Goal: Subscribe to service/newsletter

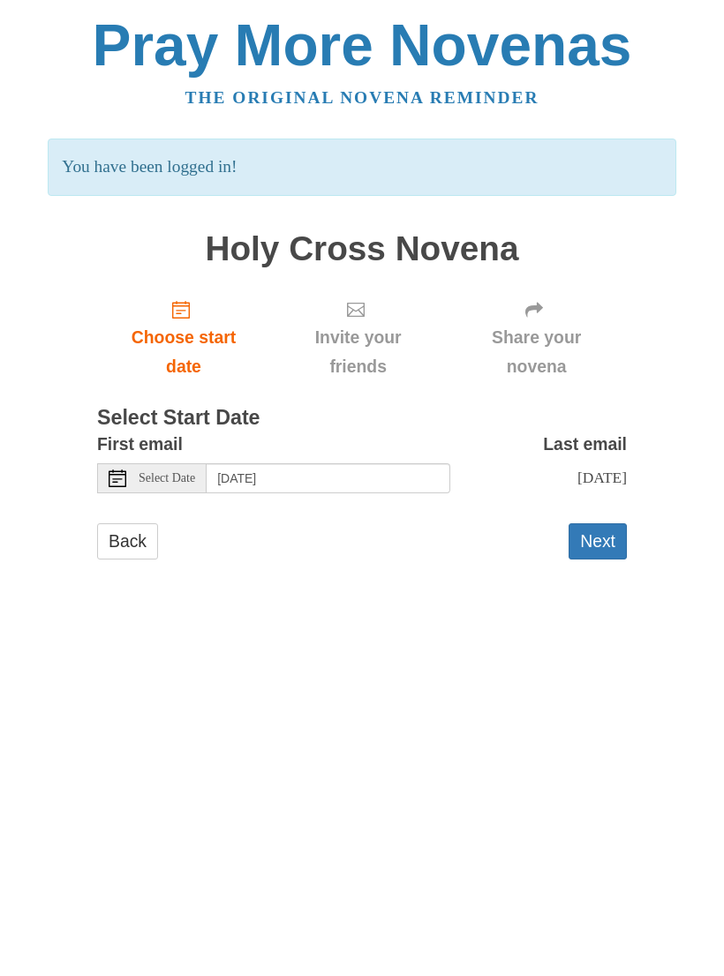
click at [610, 539] on button "Next" at bounding box center [597, 541] width 58 height 36
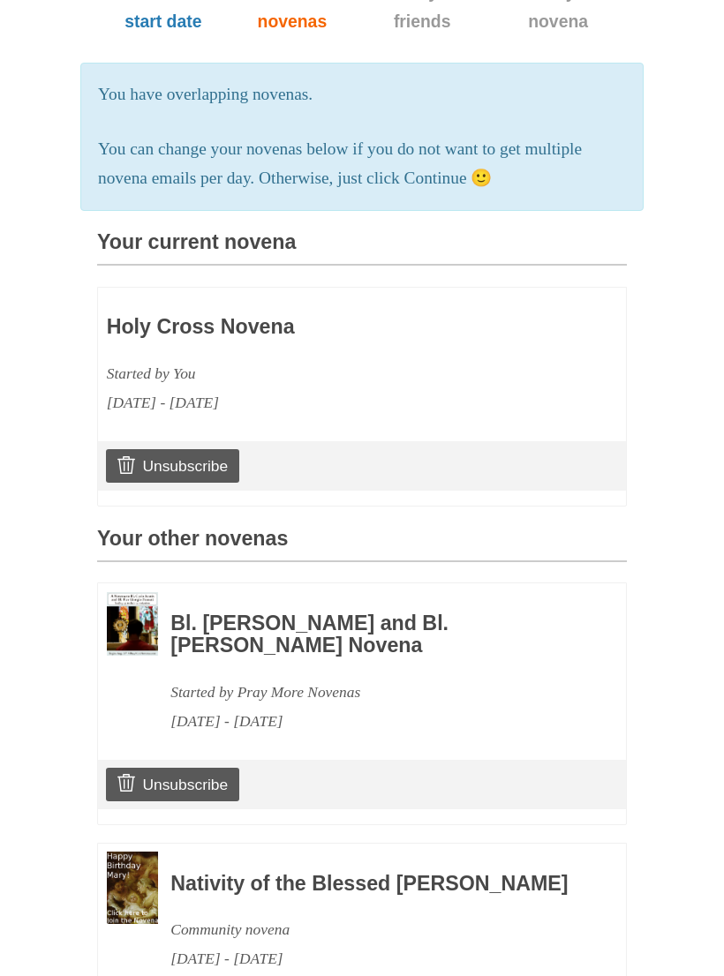
scroll to position [273, 0]
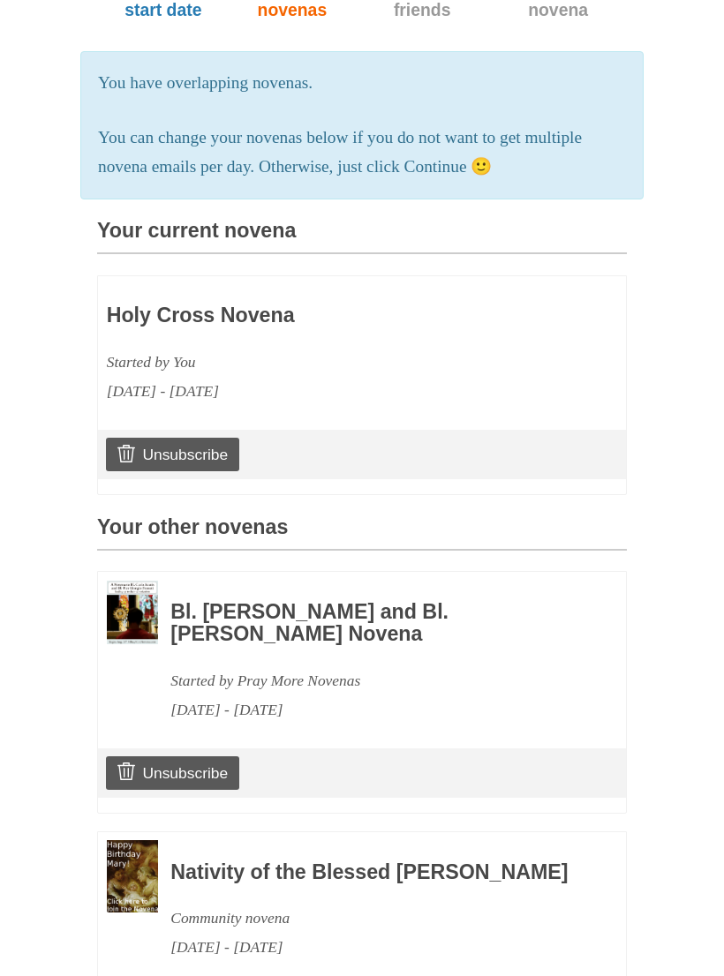
click at [222, 765] on link "Unsubscribe" at bounding box center [172, 773] width 133 height 34
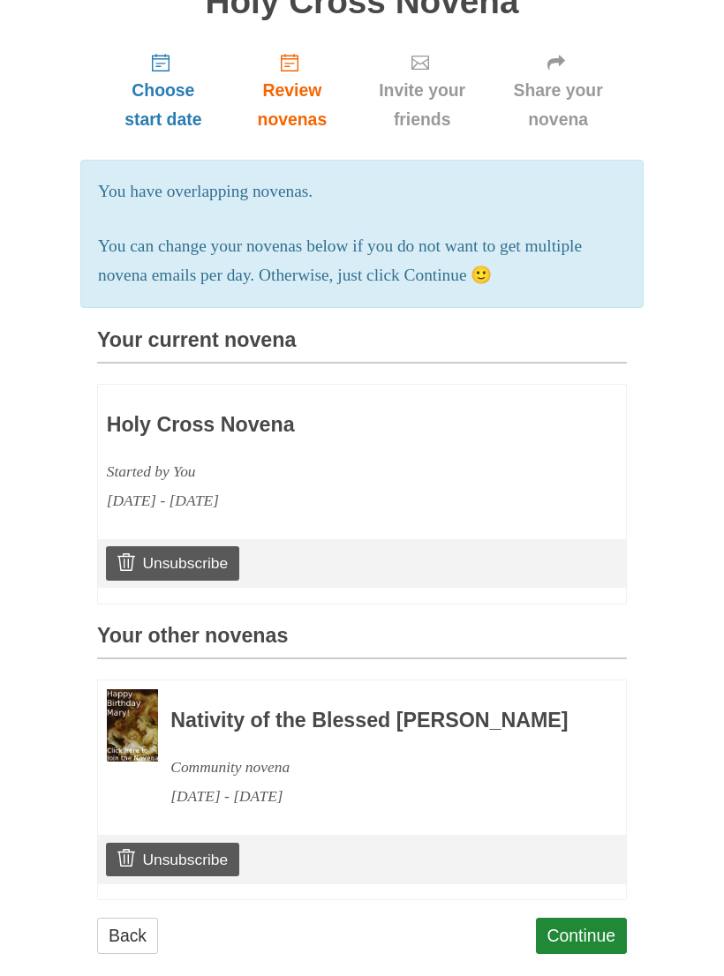
scroll to position [285, 0]
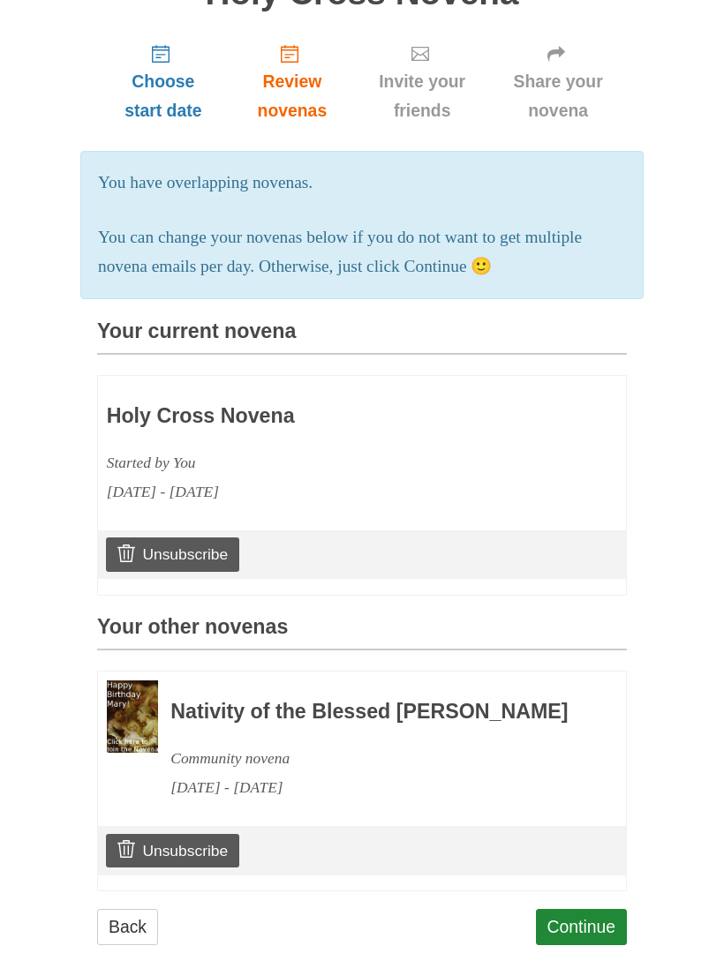
click at [590, 935] on link "Continue" at bounding box center [582, 927] width 92 height 36
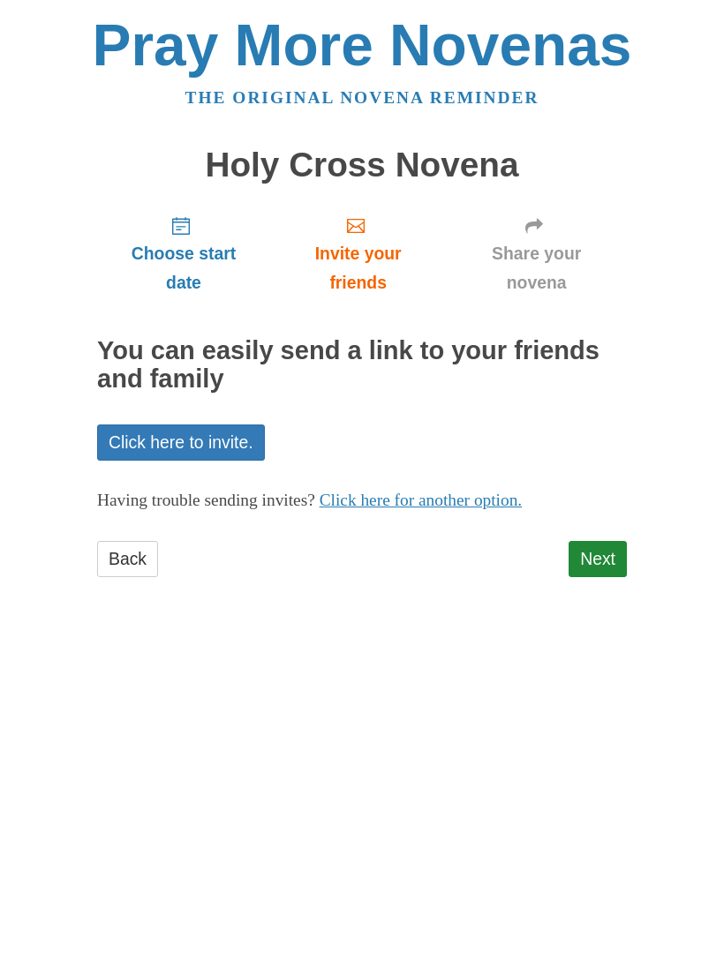
click at [605, 555] on link "Next" at bounding box center [597, 559] width 58 height 36
